Goal: Task Accomplishment & Management: Use online tool/utility

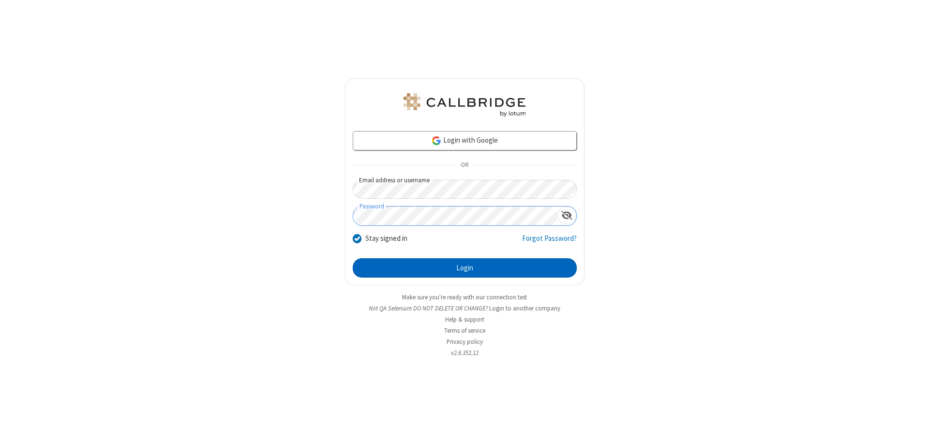
click at [465, 268] on button "Login" at bounding box center [465, 267] width 224 height 19
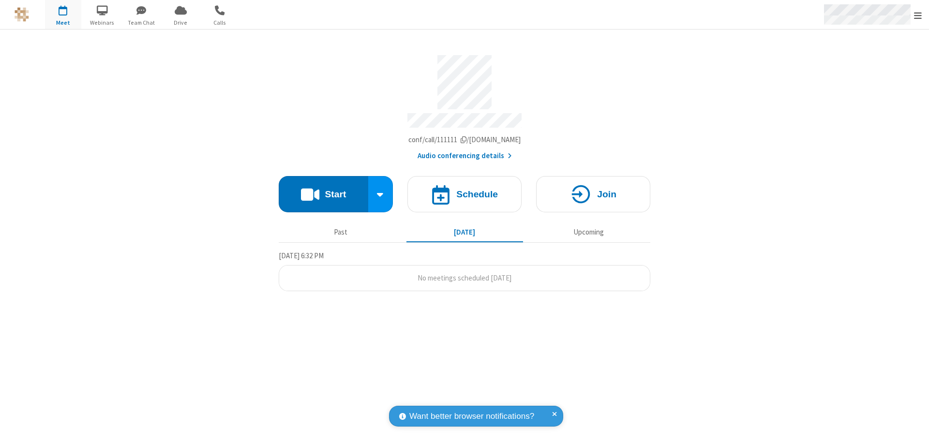
click at [918, 15] on span "Open menu" at bounding box center [918, 16] width 8 height 10
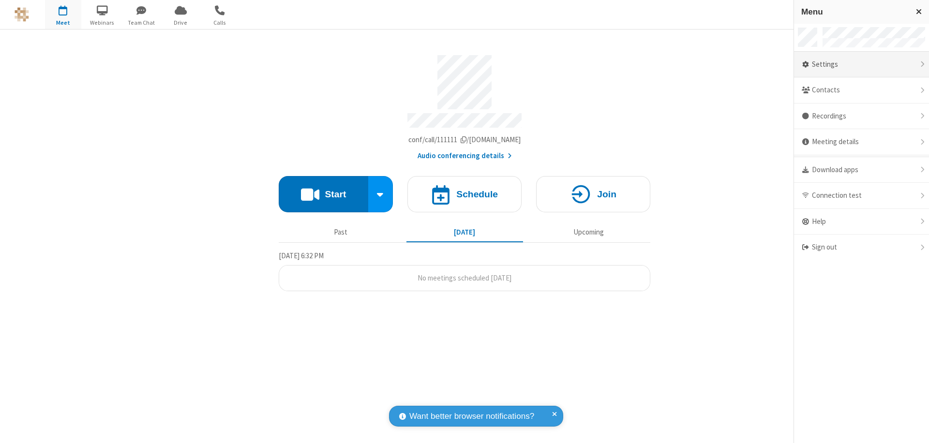
click at [861, 64] on div "Settings" at bounding box center [861, 65] width 135 height 26
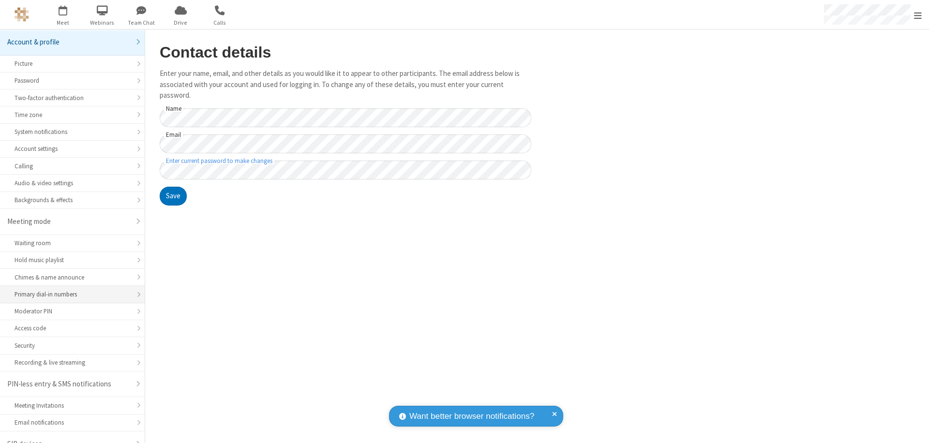
click at [69, 290] on div "Primary dial-in numbers" at bounding box center [73, 294] width 116 height 9
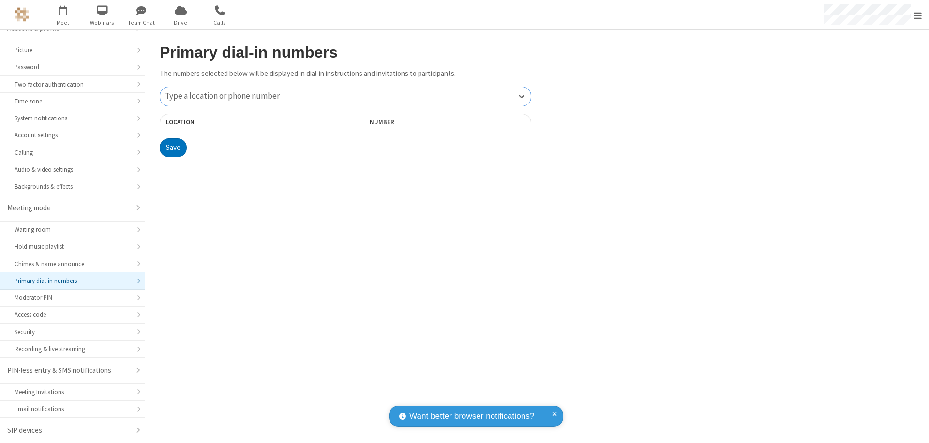
click at [346, 96] on div "Type a location or phone number" at bounding box center [345, 96] width 371 height 19
type input "[PHONE_NUMBER]"
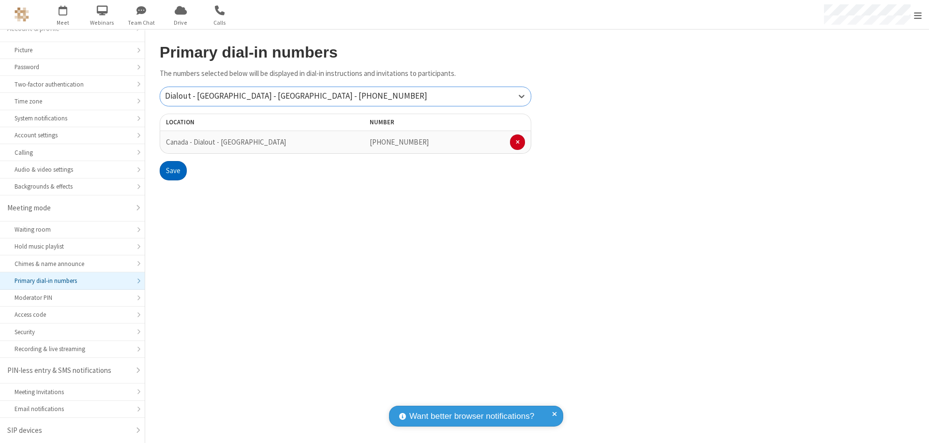
click at [173, 171] on button "Save" at bounding box center [173, 170] width 27 height 19
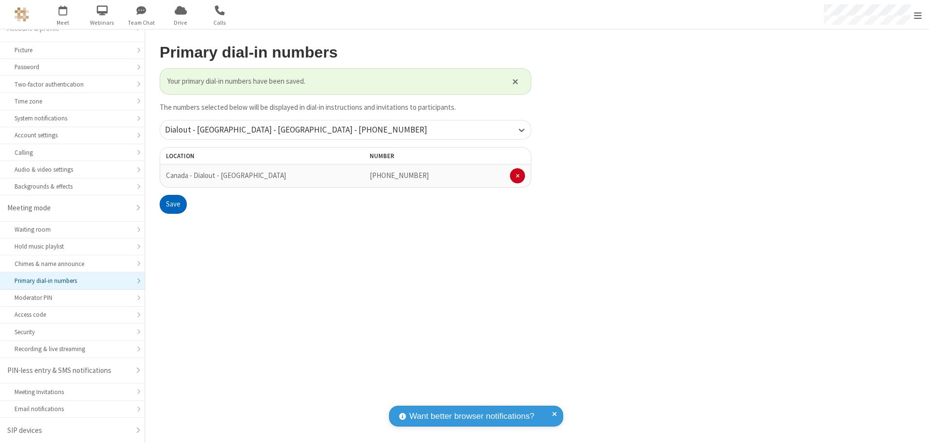
click at [918, 15] on span "Open menu" at bounding box center [918, 16] width 8 height 10
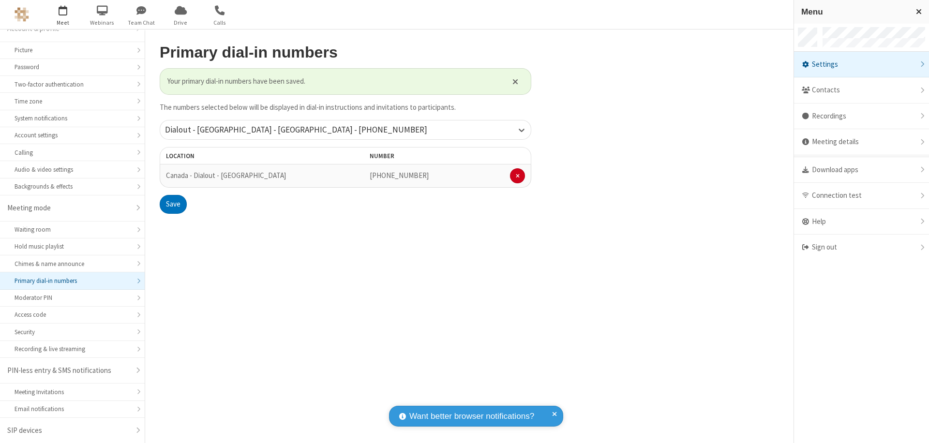
click at [63, 15] on span "button" at bounding box center [63, 10] width 36 height 16
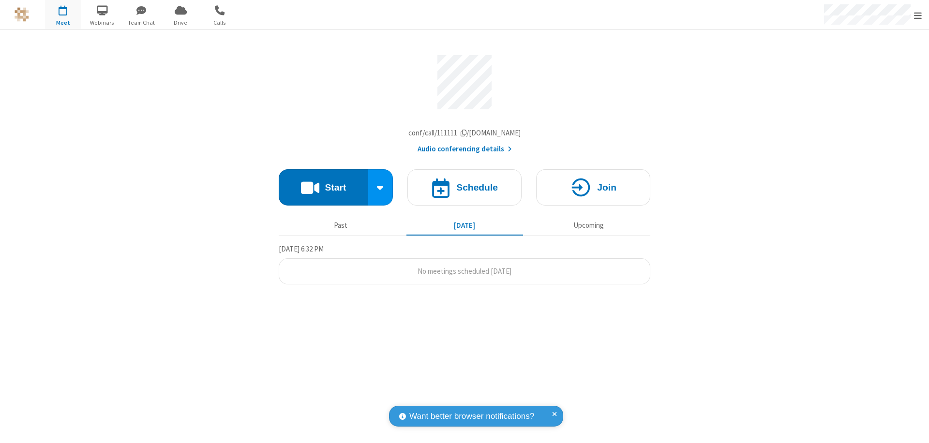
click at [323, 190] on button "Start" at bounding box center [324, 187] width 90 height 36
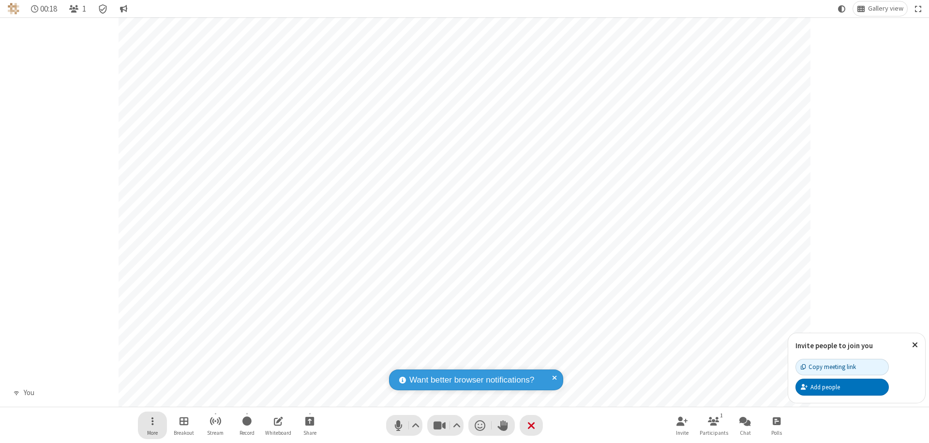
click at [152, 421] on span "Open menu" at bounding box center [152, 421] width 2 height 12
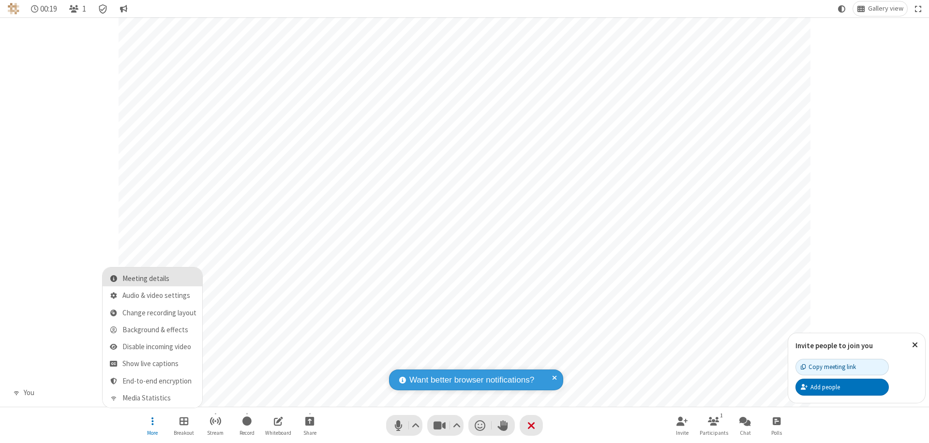
click at [159, 279] on span "Meeting details" at bounding box center [159, 279] width 74 height 8
